Goal: Find specific page/section: Find specific page/section

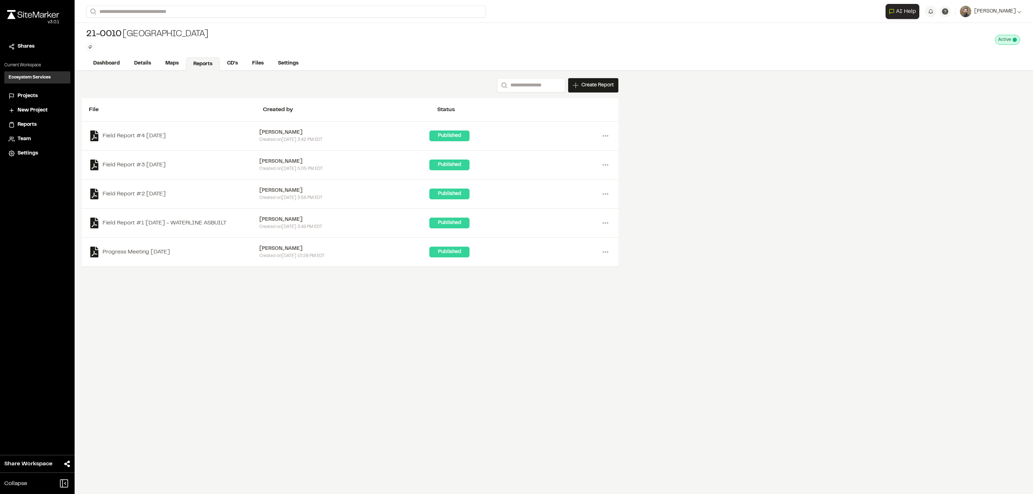
click at [30, 94] on span "Projects" at bounding box center [28, 96] width 20 height 8
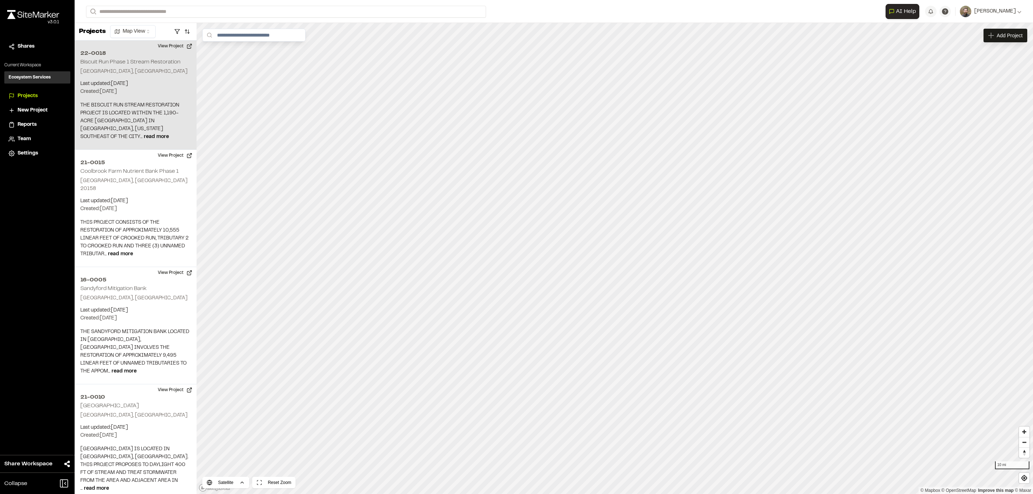
click at [114, 62] on h2 "Biscuit Run Phase 1 Stream Restoration" at bounding box center [130, 62] width 100 height 5
click at [173, 43] on button "View Project" at bounding box center [175, 46] width 43 height 11
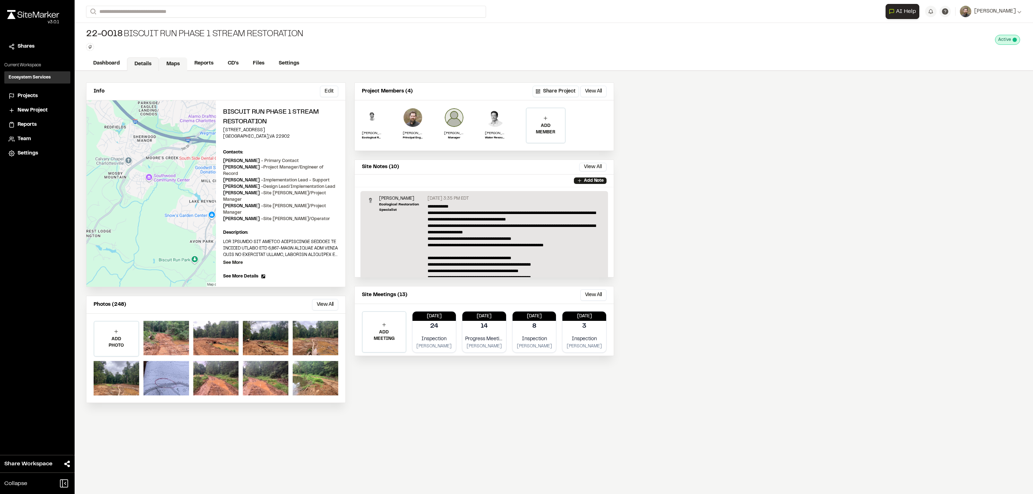
click at [180, 62] on link "Maps" at bounding box center [173, 64] width 28 height 14
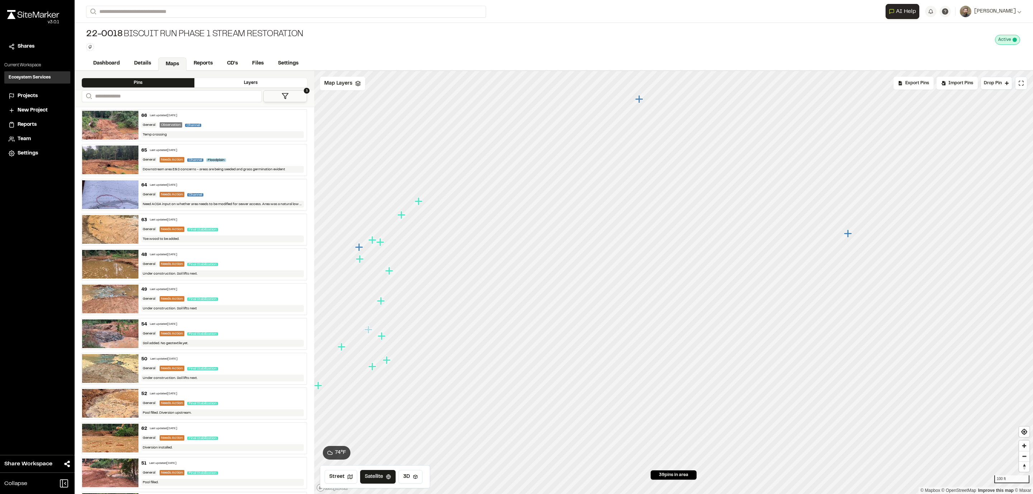
click at [849, 234] on icon "Map marker" at bounding box center [848, 234] width 8 height 8
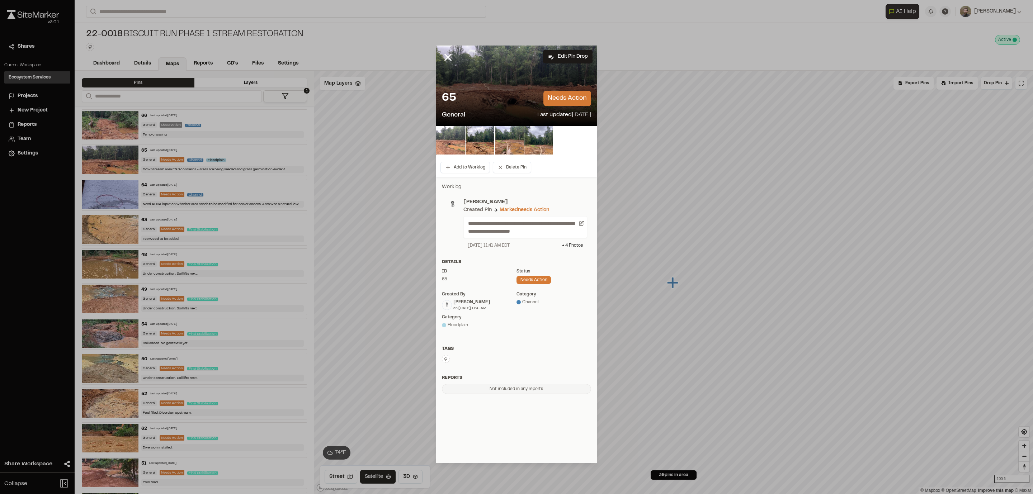
click at [446, 135] on img at bounding box center [450, 140] width 29 height 29
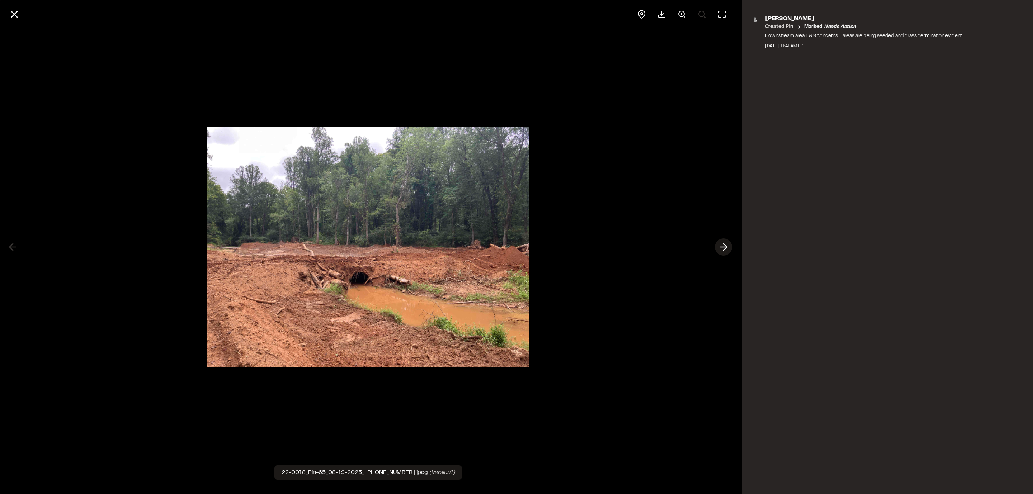
click at [725, 245] on polyline at bounding box center [725, 247] width 3 height 7
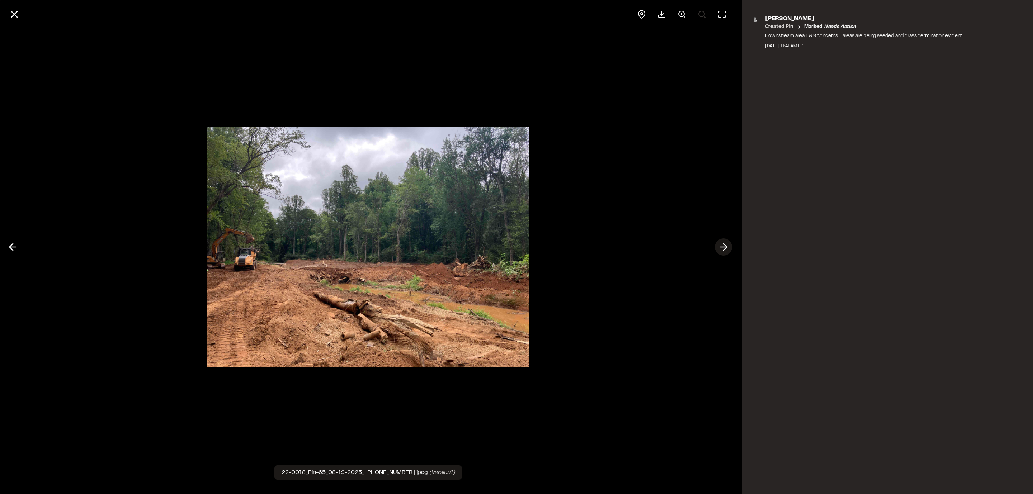
click at [725, 245] on polyline at bounding box center [725, 247] width 3 height 7
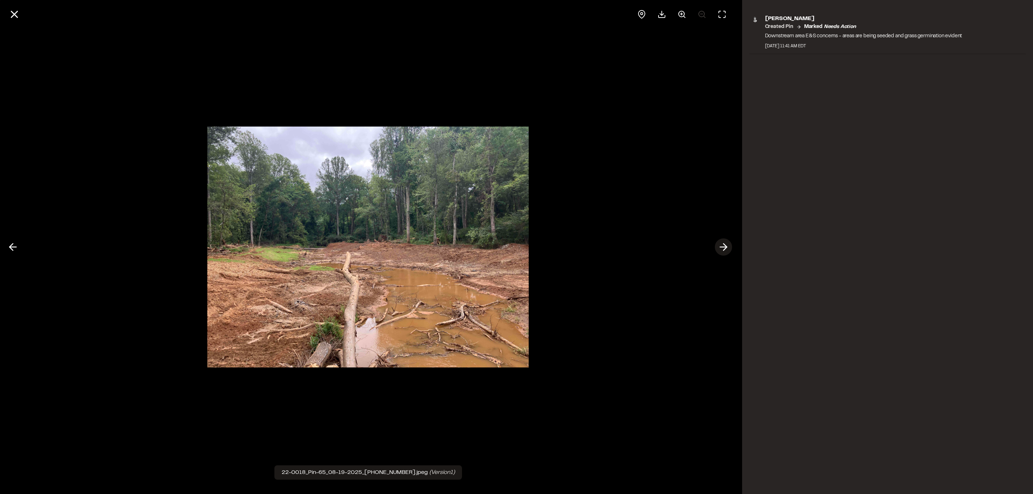
click at [725, 245] on polyline at bounding box center [725, 247] width 3 height 7
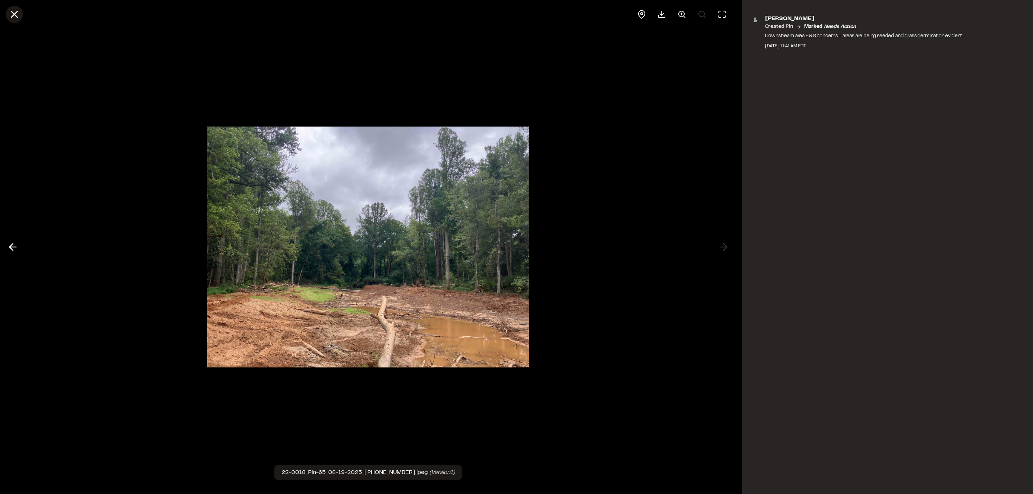
click at [8, 11] on button at bounding box center [14, 14] width 17 height 17
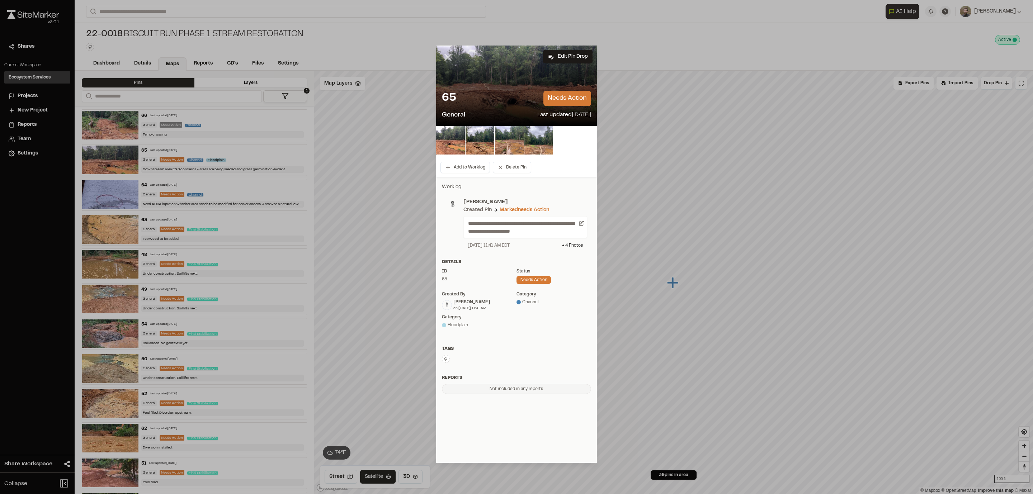
click at [444, 56] on icon at bounding box center [448, 57] width 12 height 12
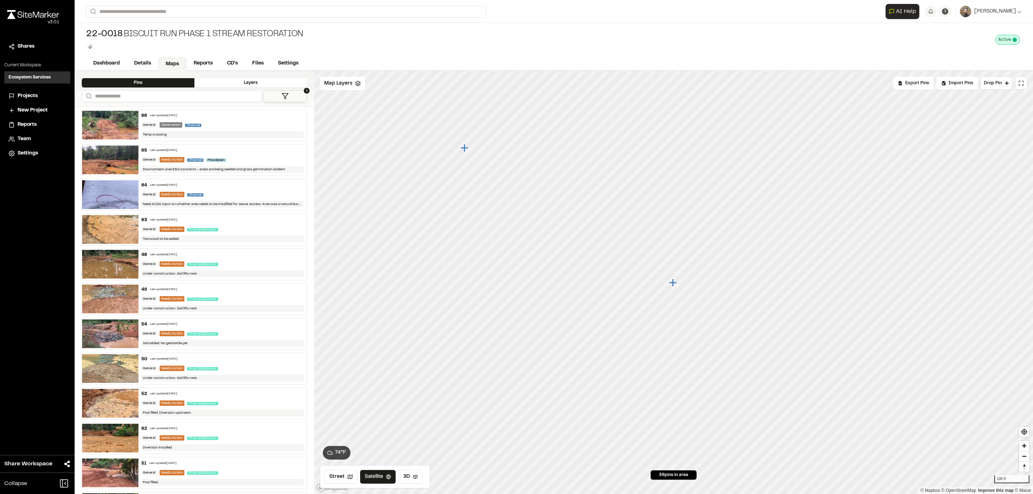
click at [411, 49] on div "22-0018 Biscuit Run Phase 1 Stream Restoration Type Enter or comma to add tag. …" at bounding box center [554, 40] width 958 height 34
